Goal: Navigation & Orientation: Find specific page/section

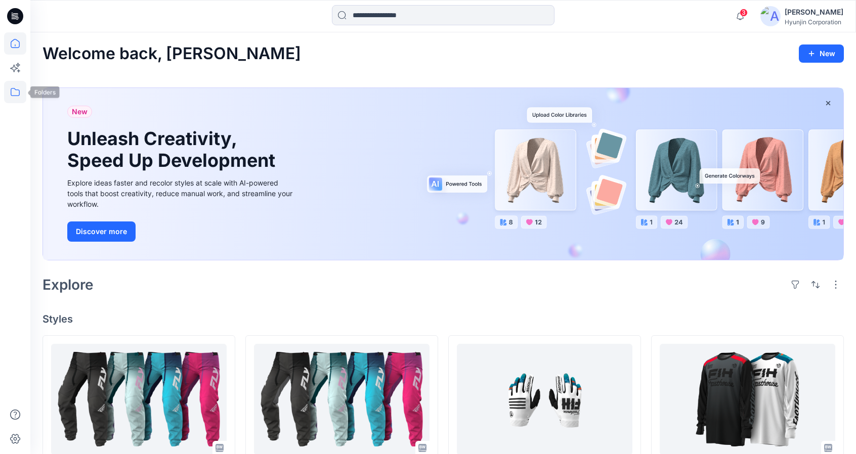
click at [17, 92] on icon at bounding box center [15, 92] width 22 height 22
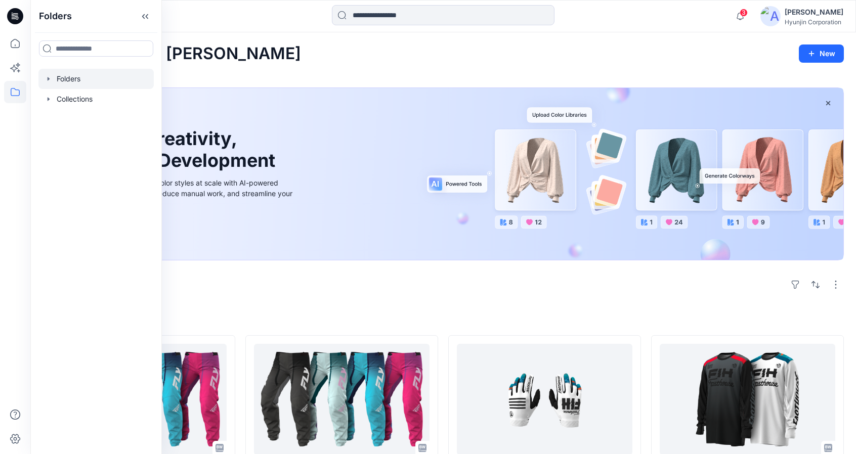
click at [66, 83] on div at bounding box center [95, 79] width 115 height 20
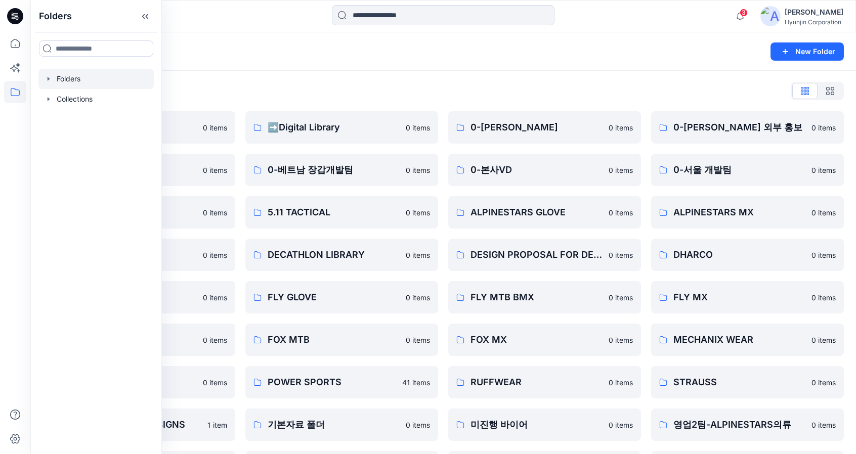
click at [420, 93] on div "Folders List" at bounding box center [442, 91] width 801 height 16
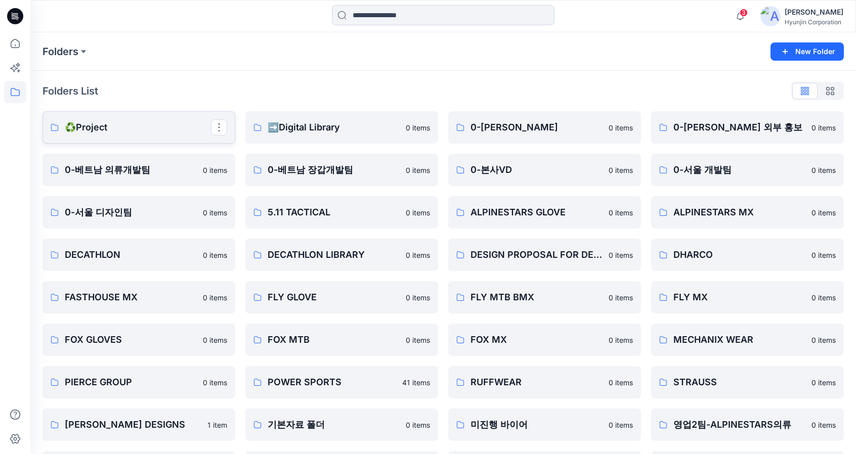
click at [103, 132] on p "♻️Project" at bounding box center [138, 127] width 146 height 14
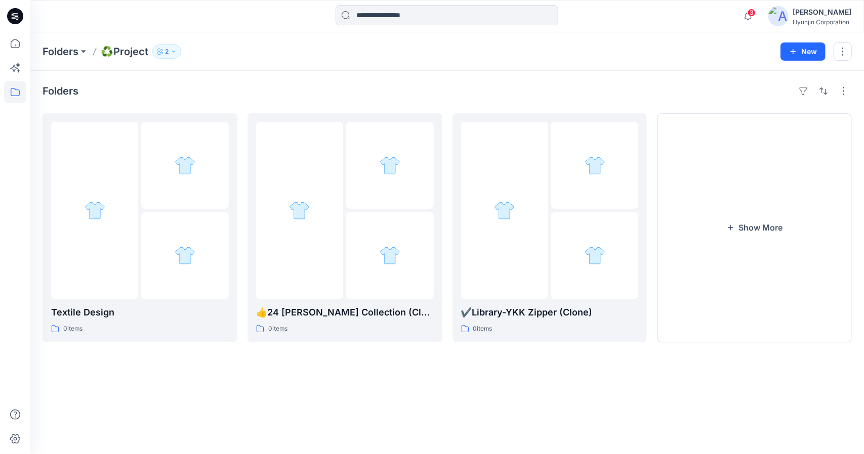
click at [800, 16] on div "[PERSON_NAME]" at bounding box center [821, 12] width 59 height 12
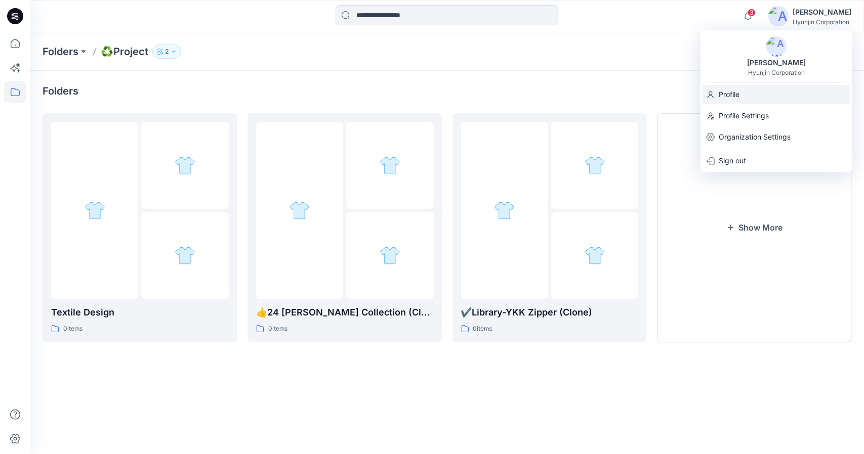
click at [728, 98] on p "Profile" at bounding box center [728, 94] width 21 height 19
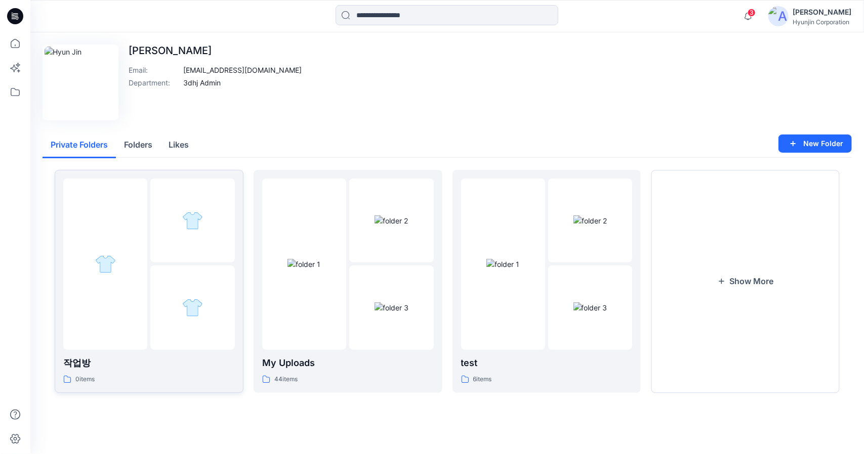
click at [132, 258] on div at bounding box center [105, 265] width 84 height 172
click at [314, 270] on img at bounding box center [303, 264] width 33 height 11
click at [743, 290] on button "Show More" at bounding box center [745, 281] width 189 height 223
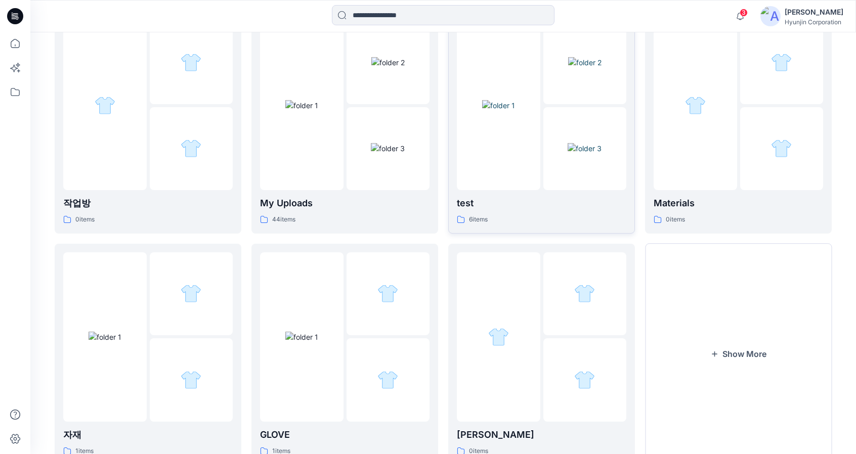
scroll to position [202, 0]
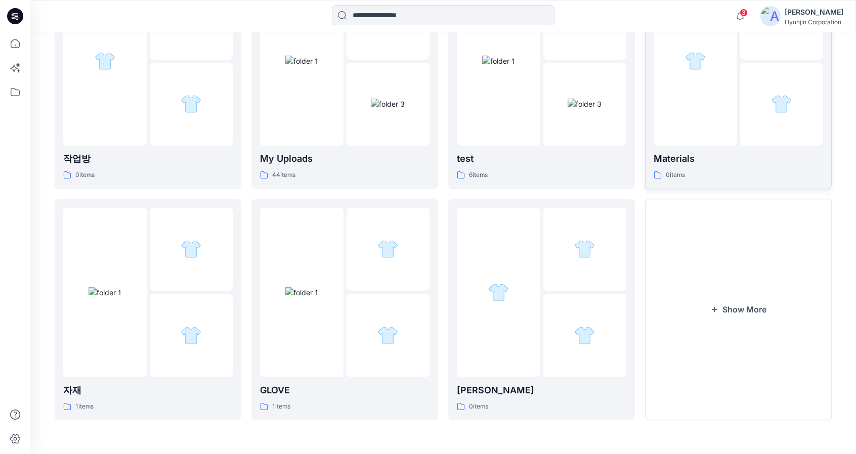
click at [668, 161] on p "Materials" at bounding box center [738, 159] width 169 height 14
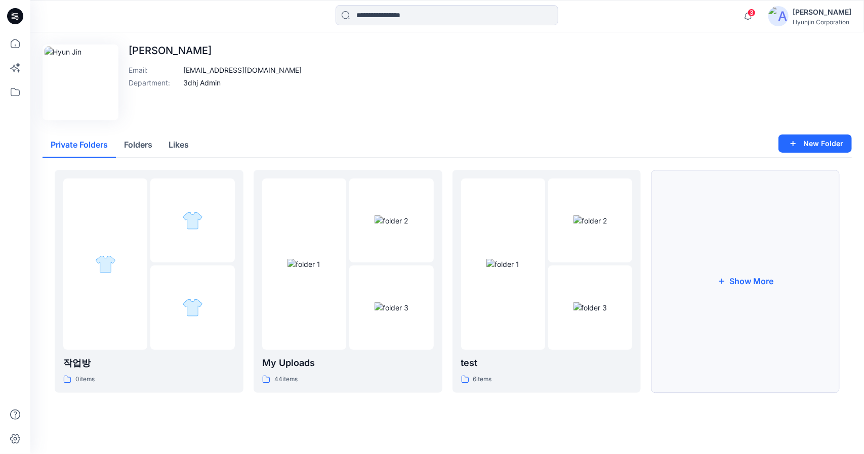
click at [671, 276] on button "Show More" at bounding box center [745, 281] width 189 height 223
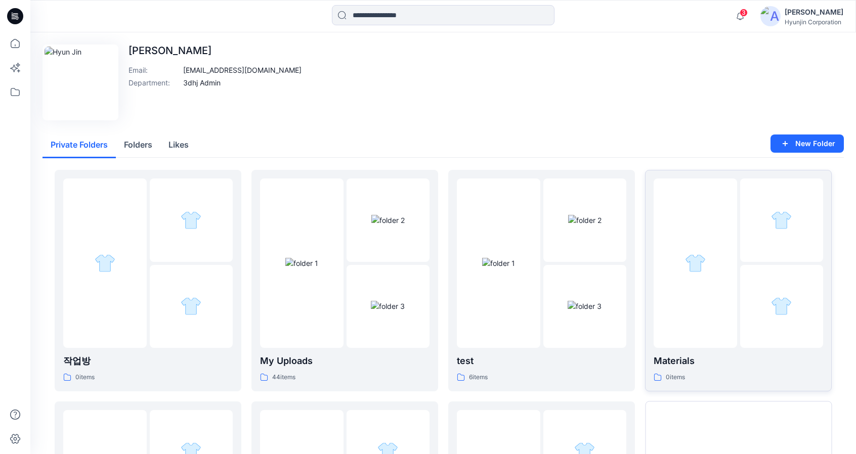
click at [698, 254] on img at bounding box center [695, 263] width 21 height 21
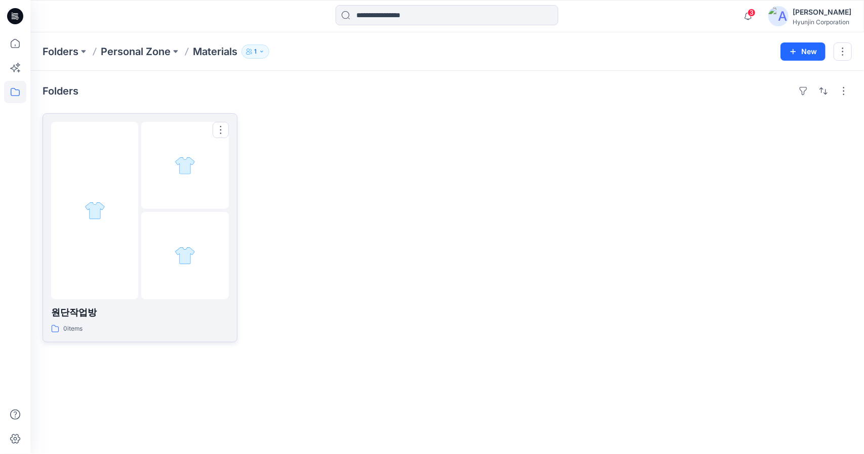
click at [172, 230] on div at bounding box center [184, 255] width 87 height 87
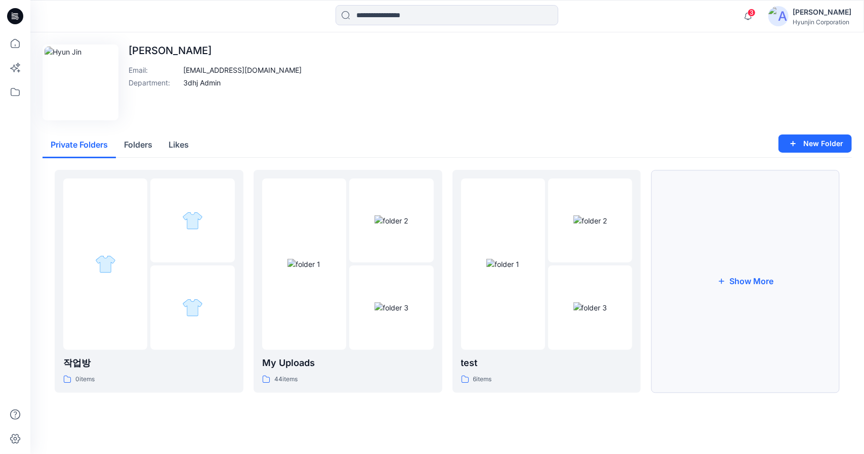
click at [748, 287] on button "Show More" at bounding box center [745, 281] width 189 height 223
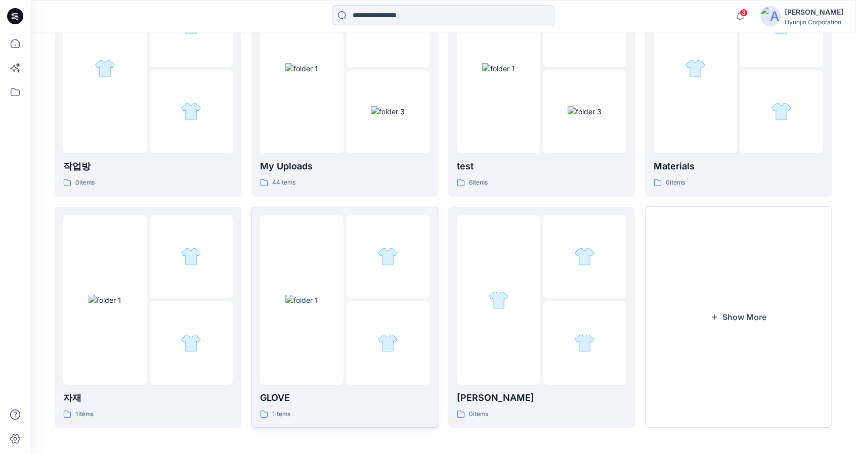
scroll to position [208, 0]
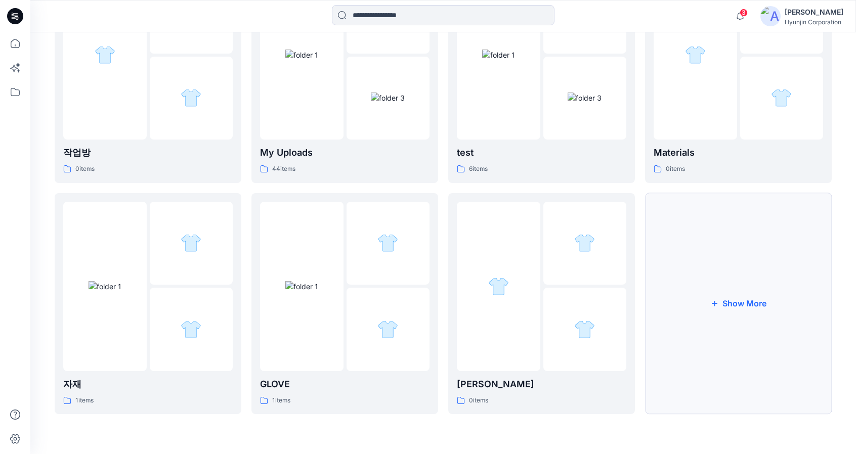
click at [680, 340] on button "Show More" at bounding box center [738, 304] width 187 height 222
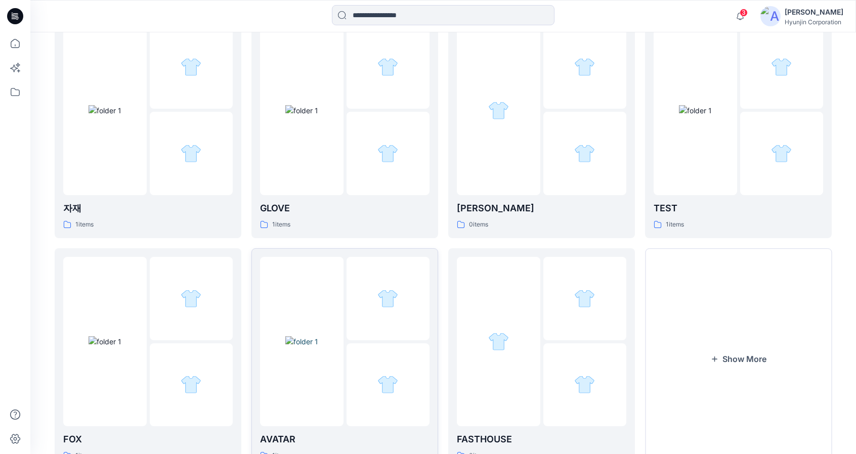
scroll to position [440, 0]
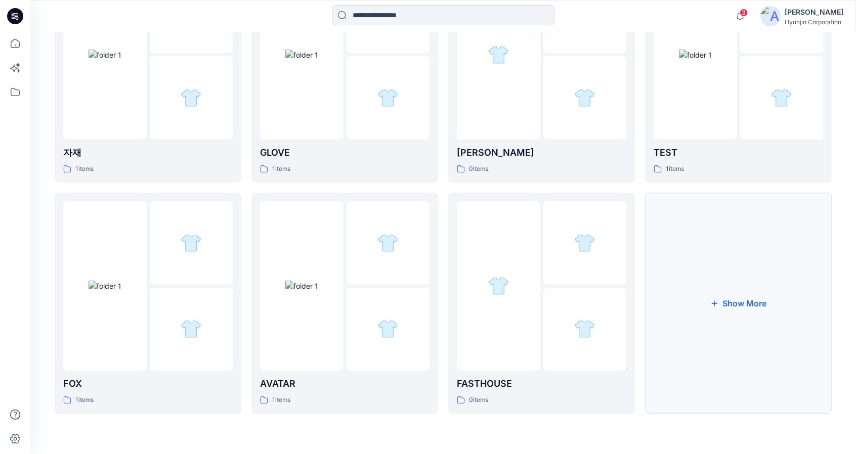
click at [734, 341] on button "Show More" at bounding box center [738, 304] width 187 height 222
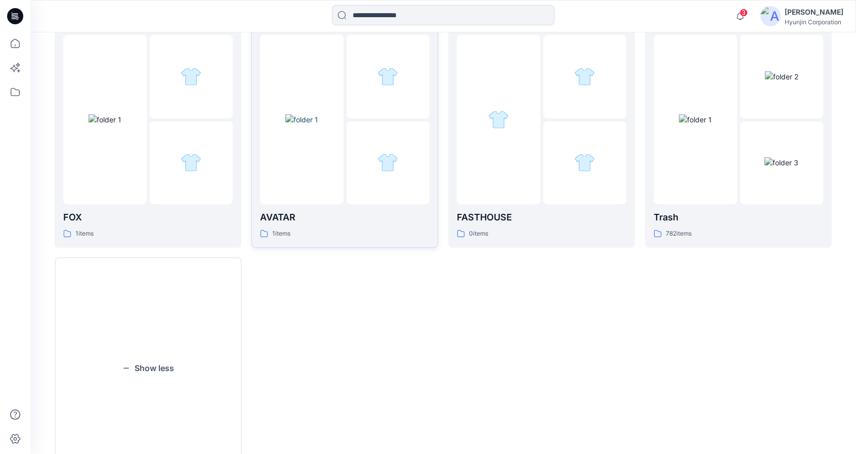
scroll to position [643, 0]
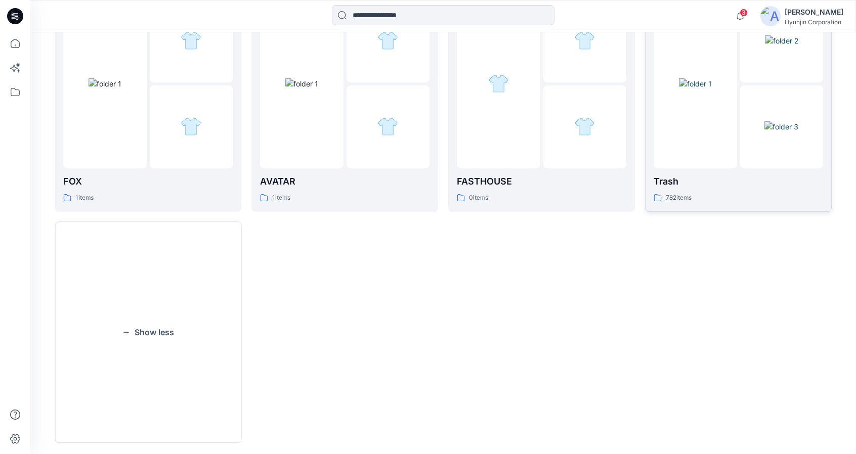
click at [679, 89] on img at bounding box center [695, 83] width 33 height 11
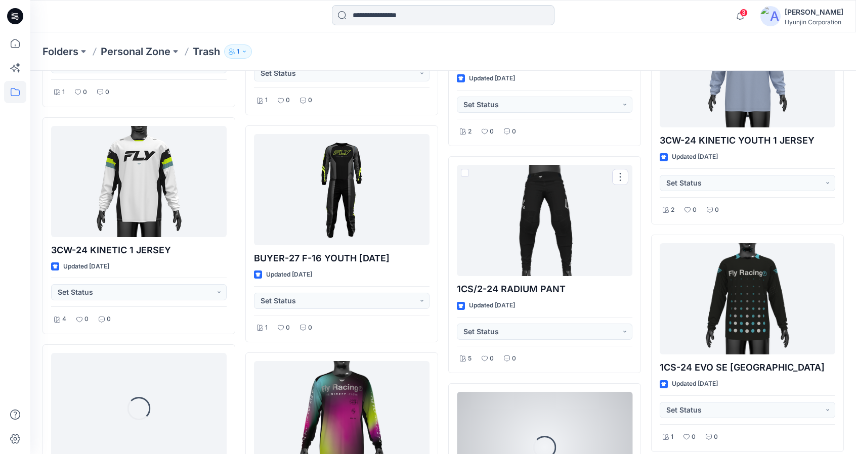
scroll to position [15274, 0]
